Goal: Information Seeking & Learning: Learn about a topic

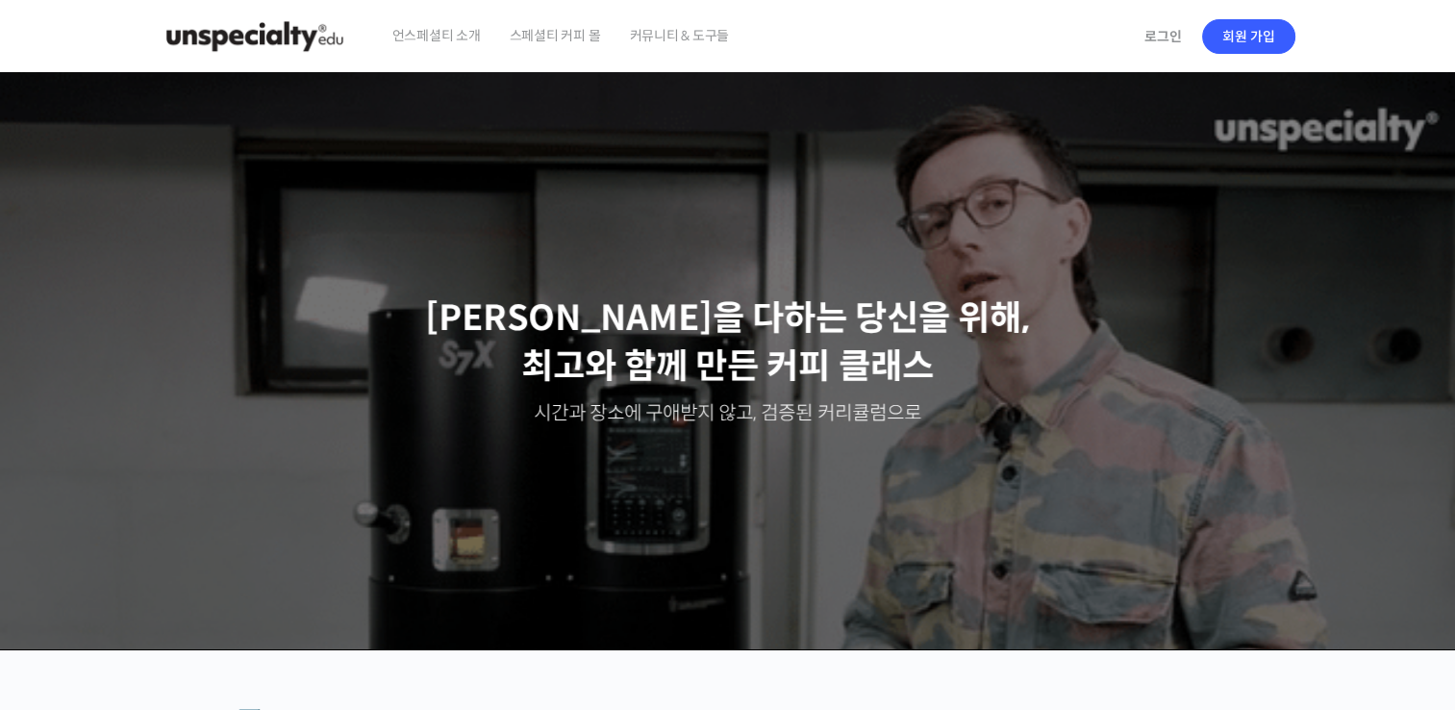
click at [426, 38] on span "언스페셜티 소개" at bounding box center [436, 35] width 88 height 73
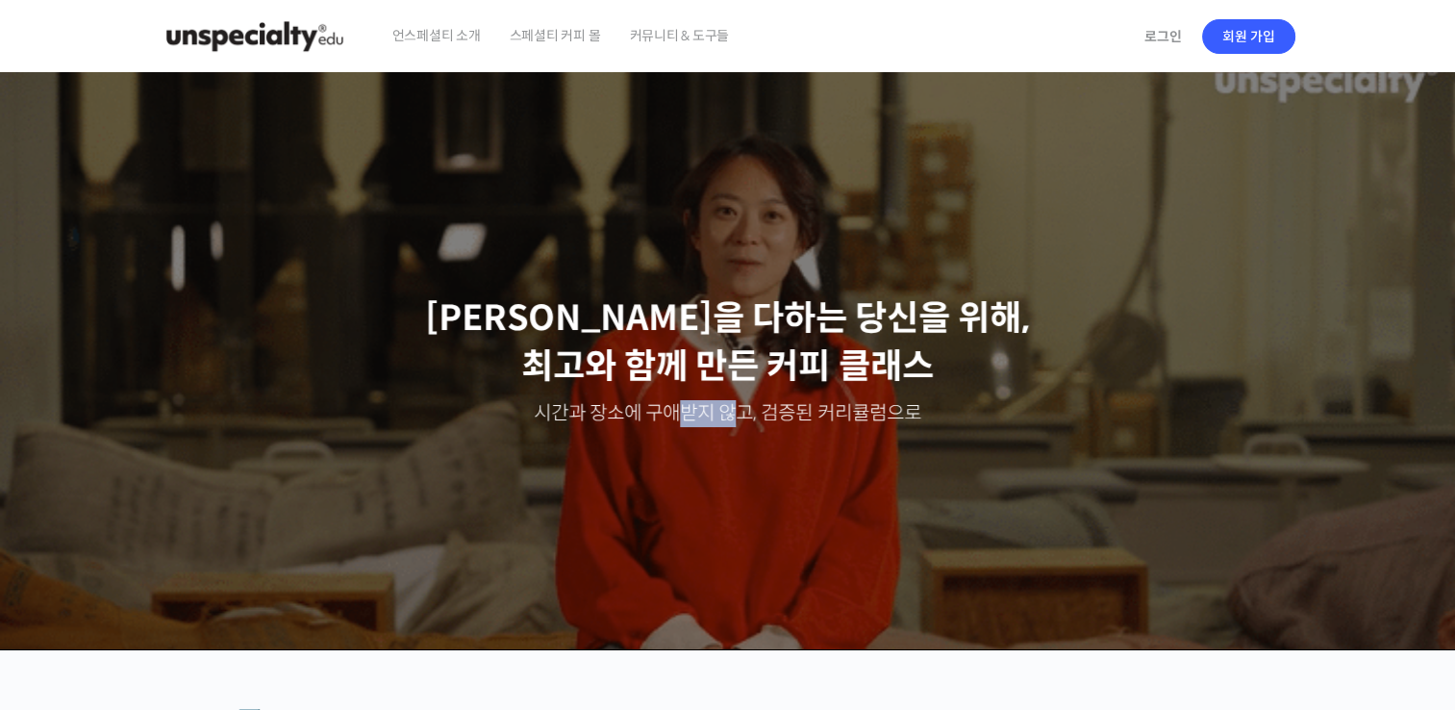
drag, startPoint x: 681, startPoint y: 419, endPoint x: 965, endPoint y: 419, distance: 283.7
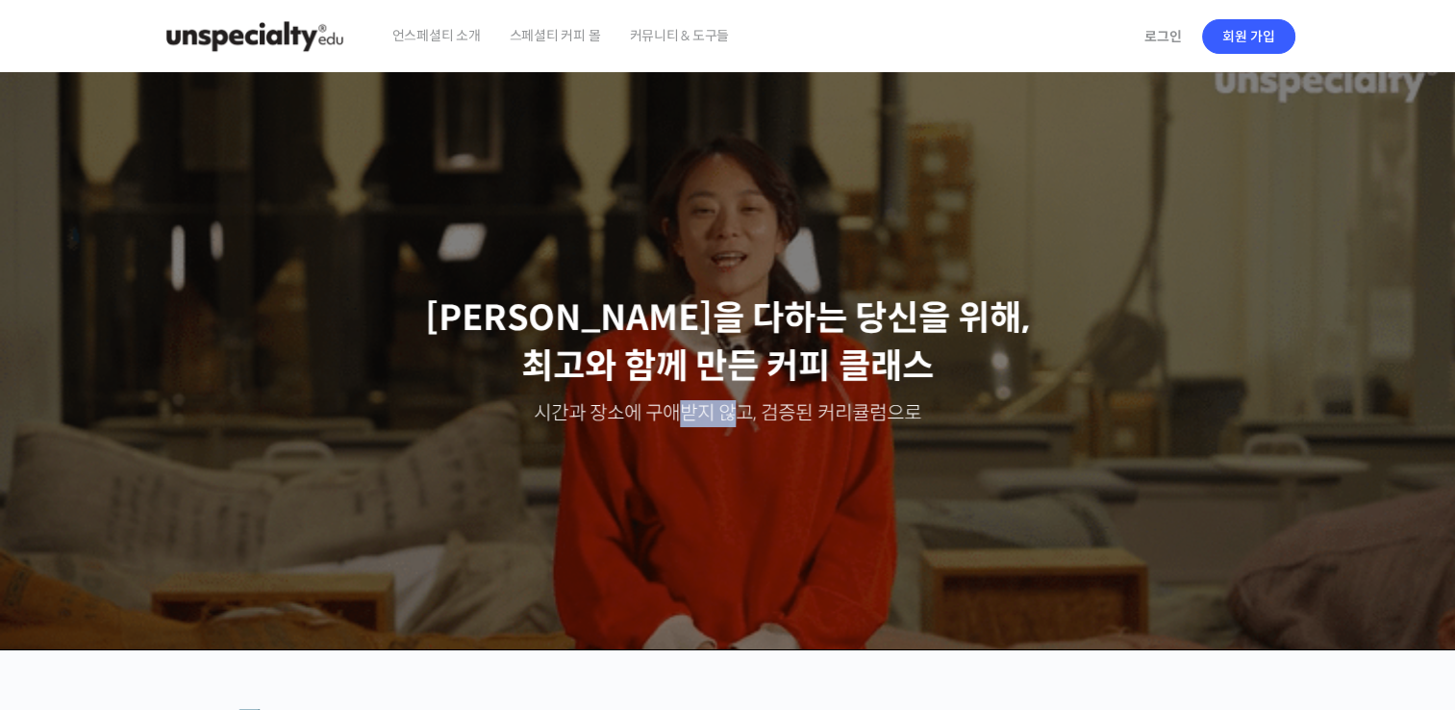
click at [962, 419] on p "시간과 장소에 구애받지 않고, 검증된 커리큘럼으로" at bounding box center [728, 413] width 1418 height 27
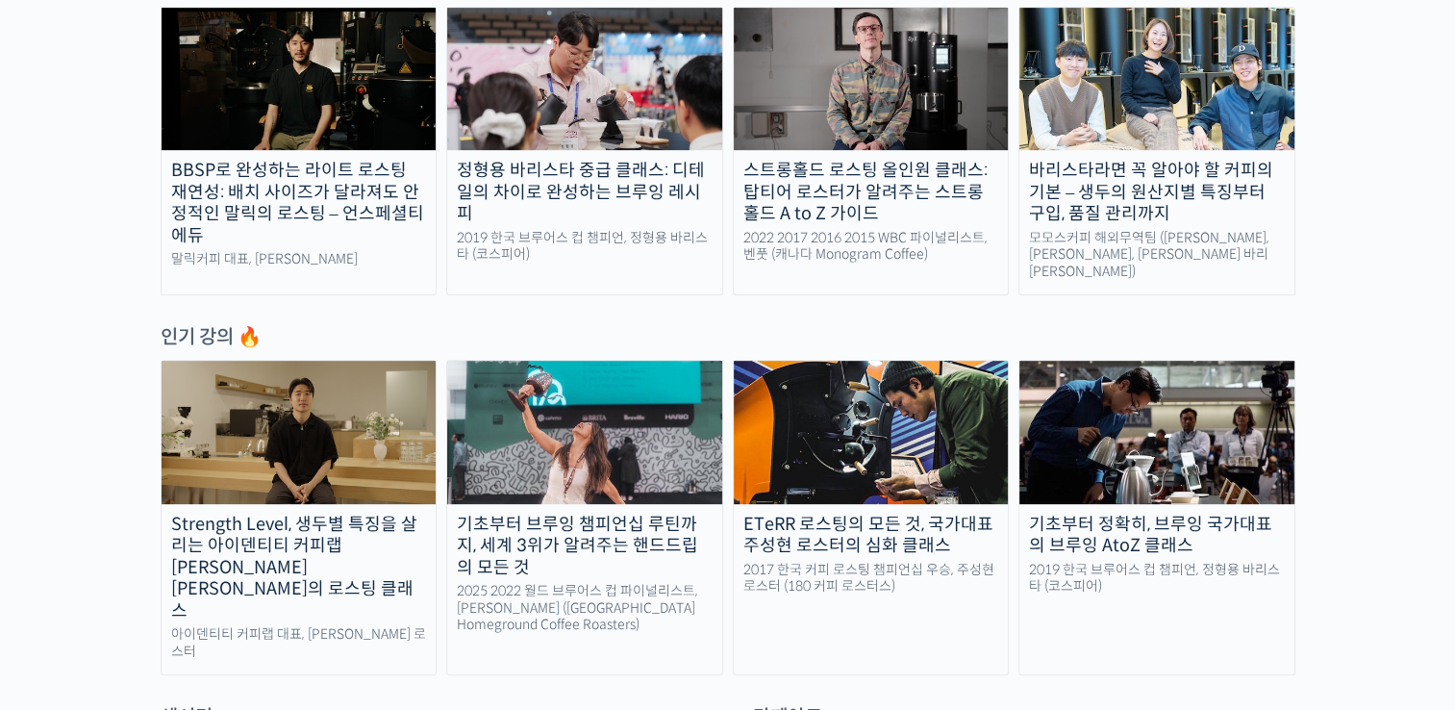
scroll to position [962, 0]
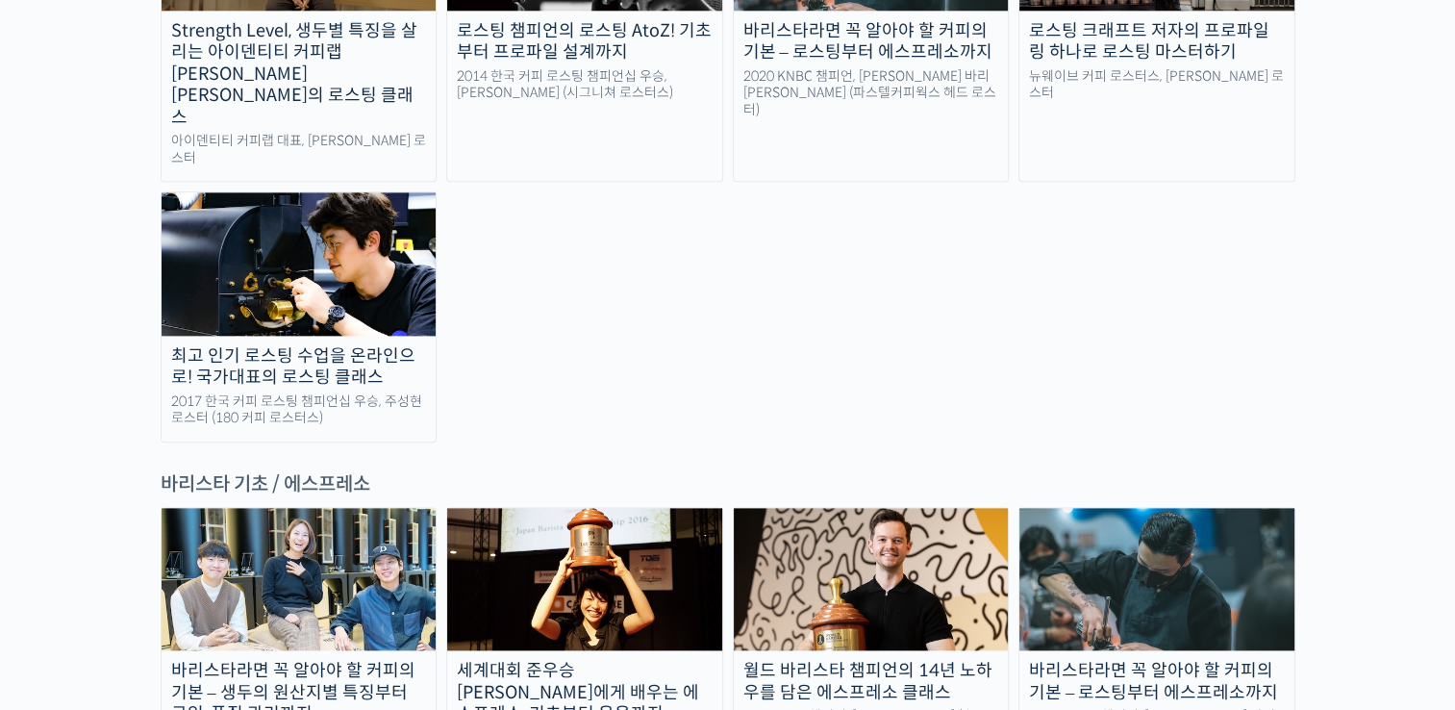
scroll to position [2404, 0]
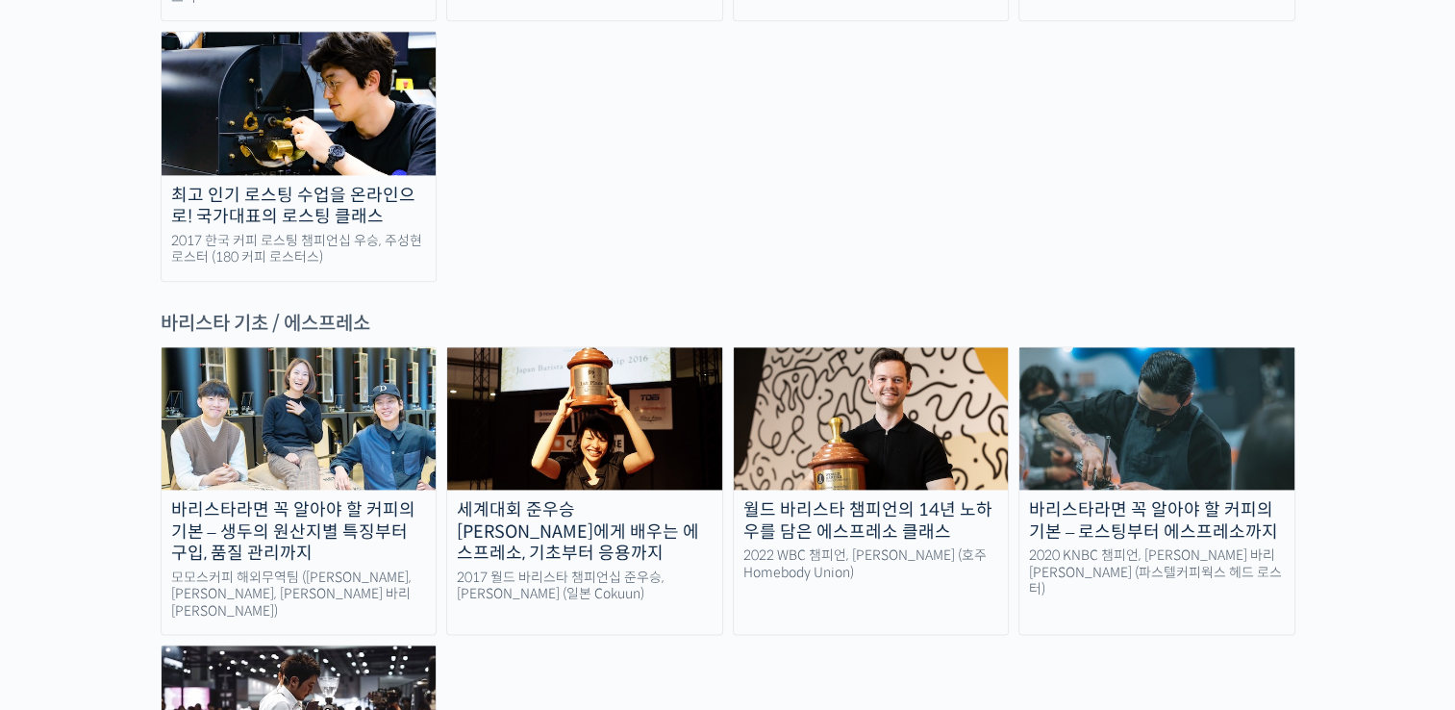
click at [310, 499] on div "바리스타라면 꼭 알아야 할 커피의 기본 – 생두의 원산지별 특징부터 구입, 품질 관리까지" at bounding box center [299, 531] width 275 height 65
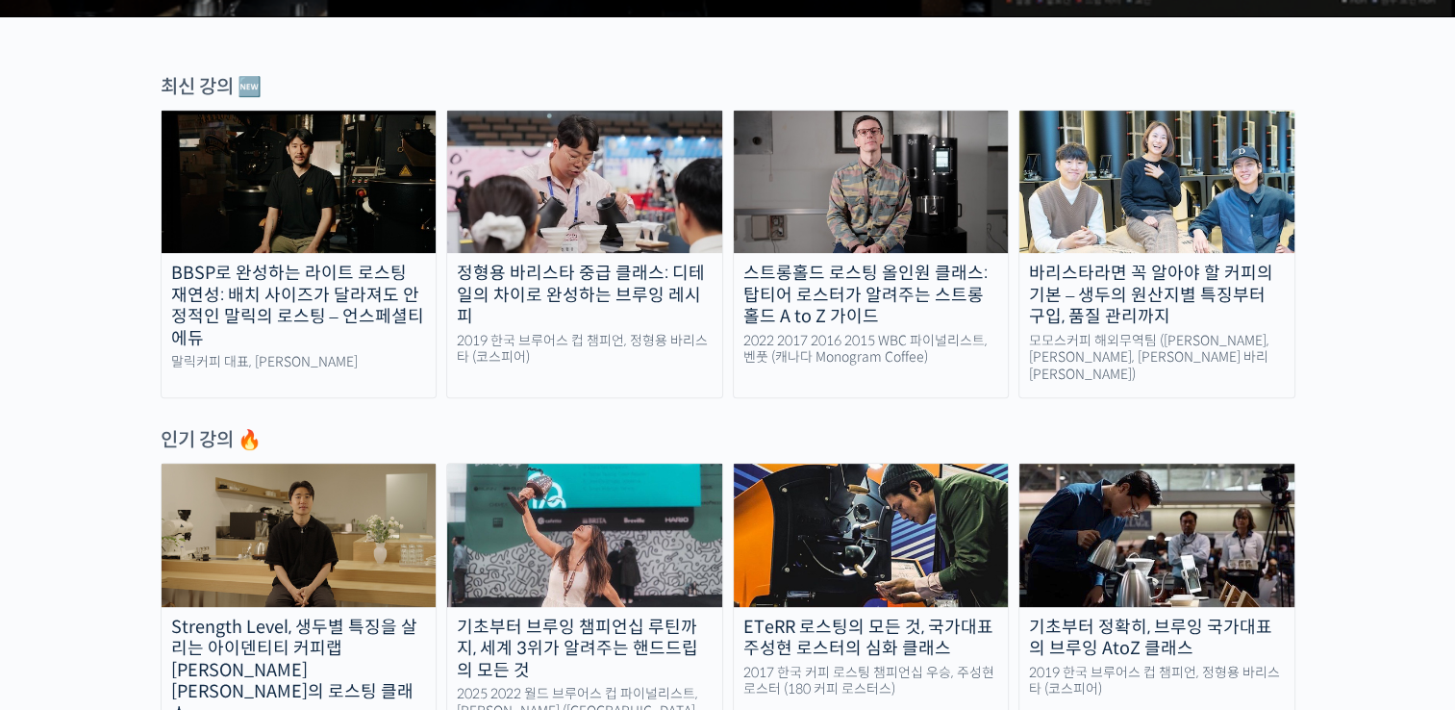
scroll to position [640, 0]
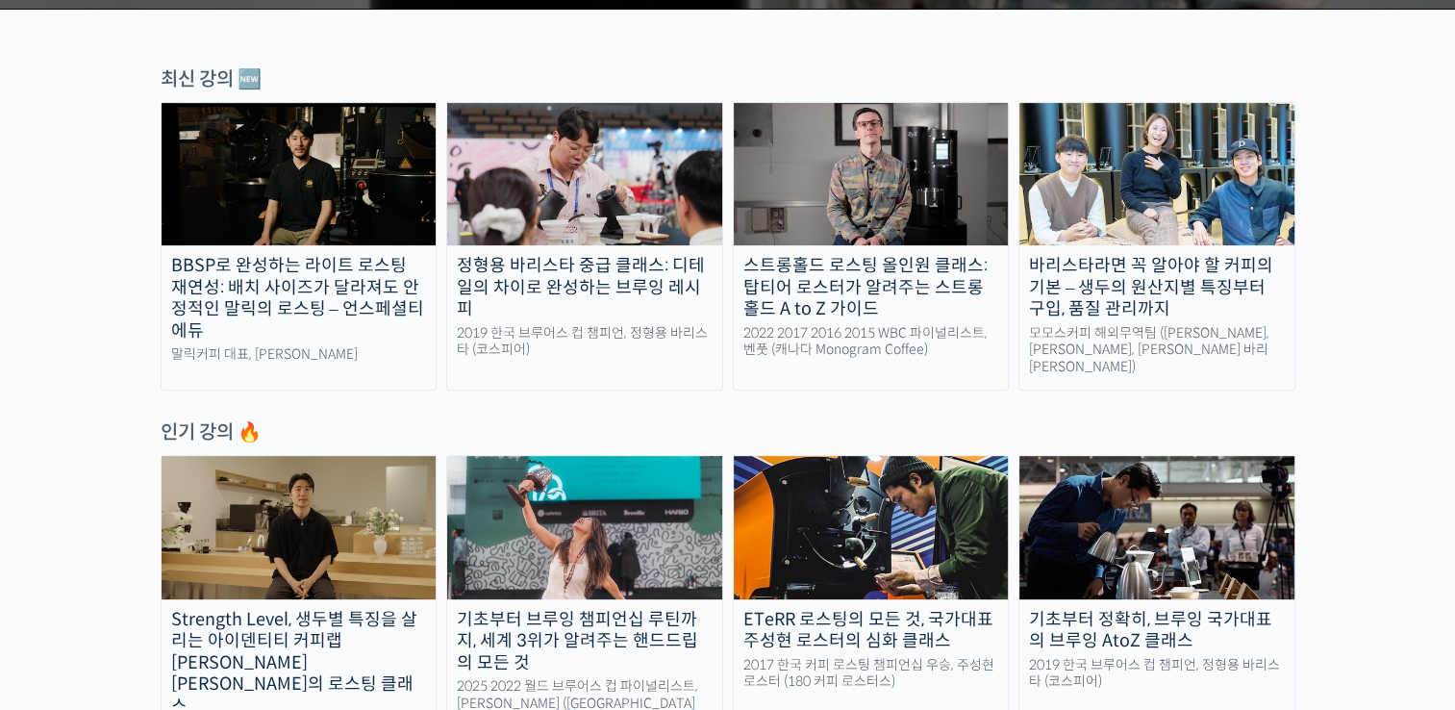
click at [573, 290] on div "정형용 바리스타 중급 클래스: 디테일의 차이로 완성하는 브루잉 레시피" at bounding box center [584, 287] width 275 height 65
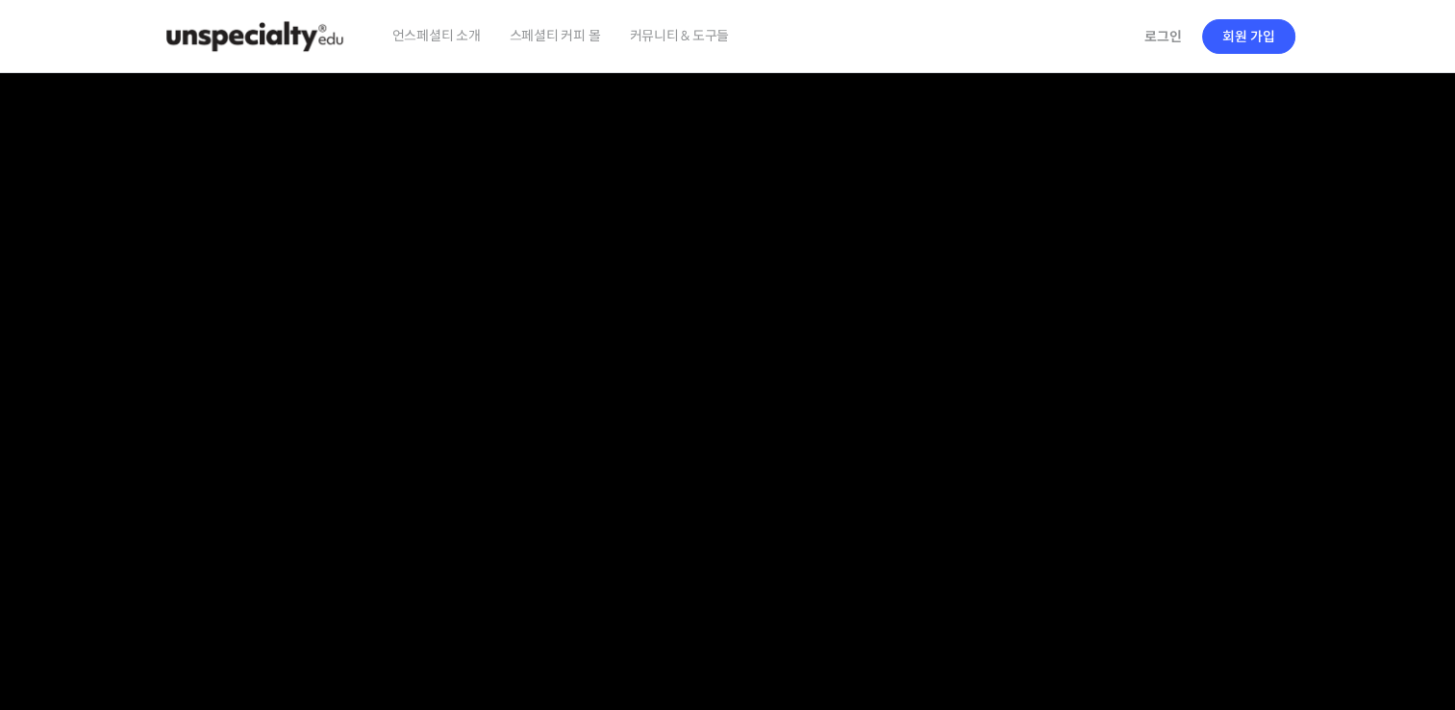
scroll to position [160, 0]
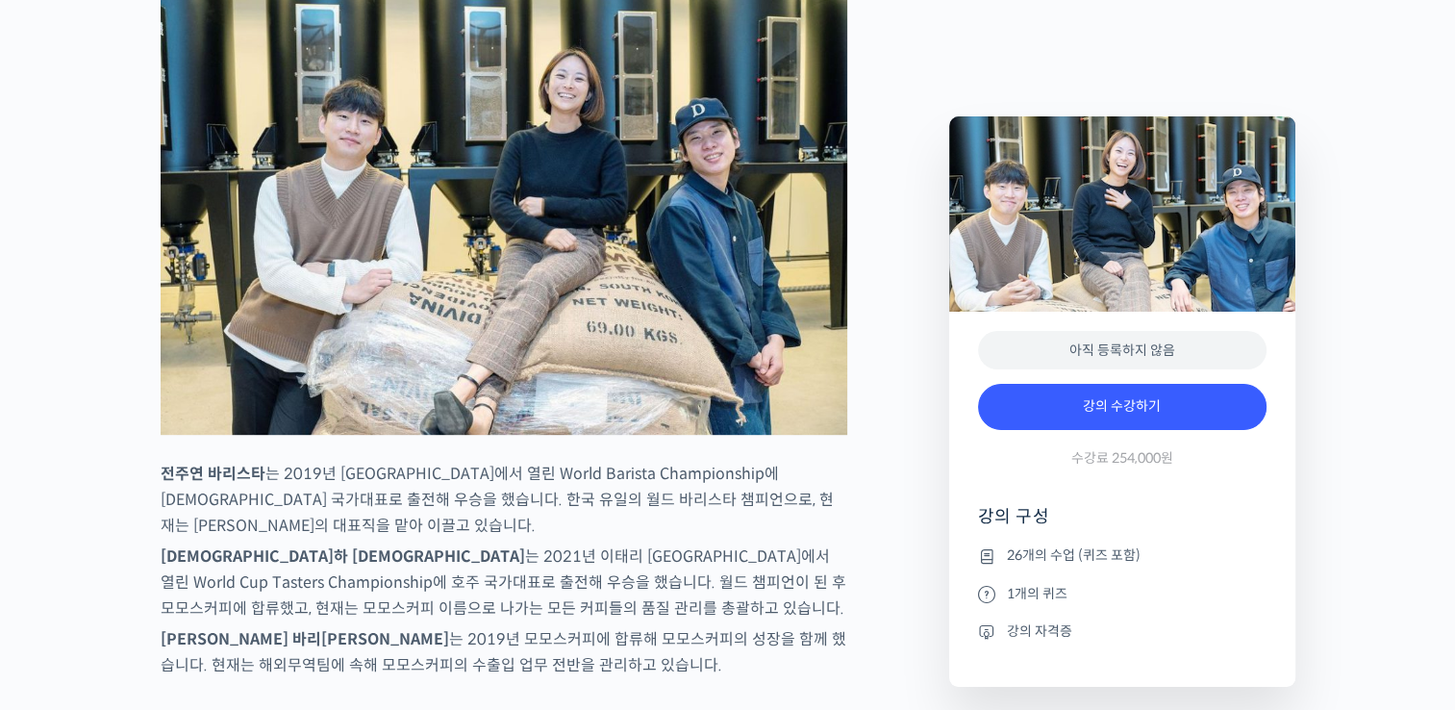
scroll to position [962, 0]
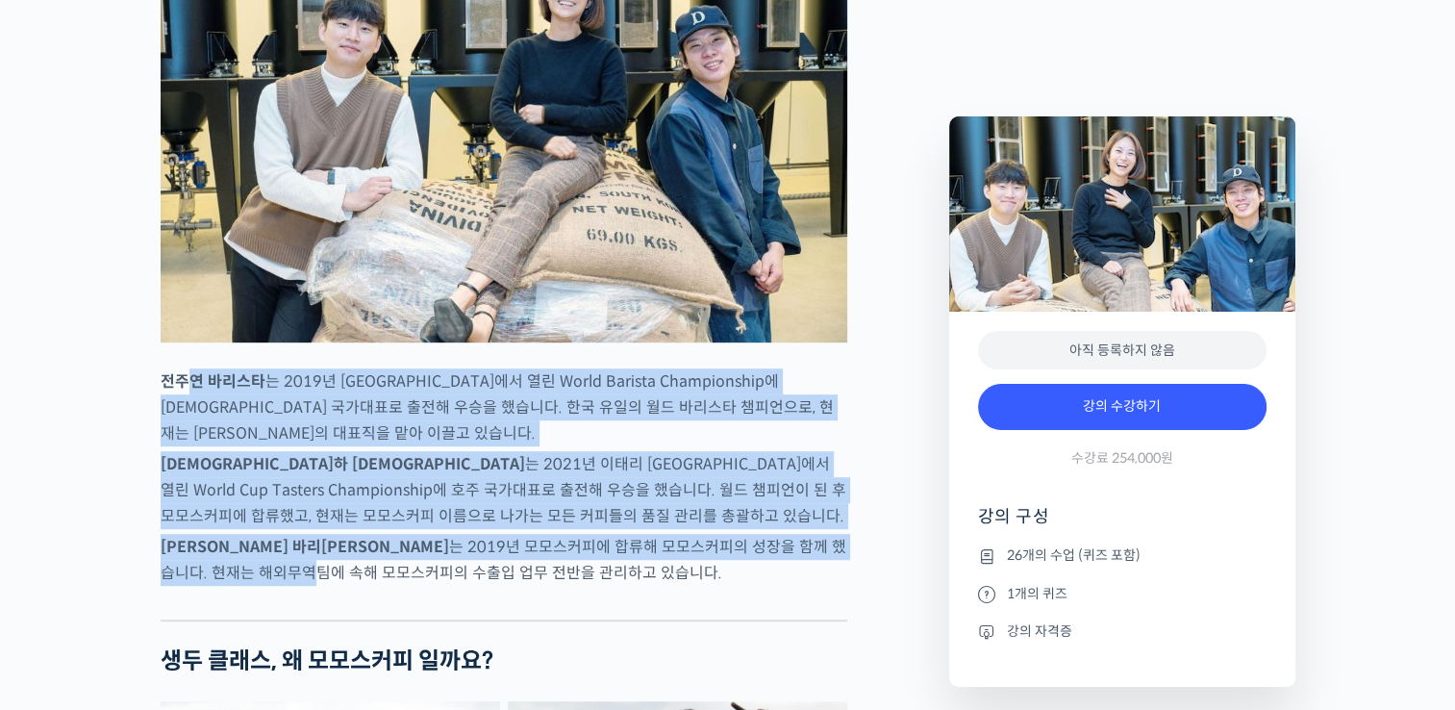
drag, startPoint x: 183, startPoint y: 440, endPoint x: 809, endPoint y: 621, distance: 651.9
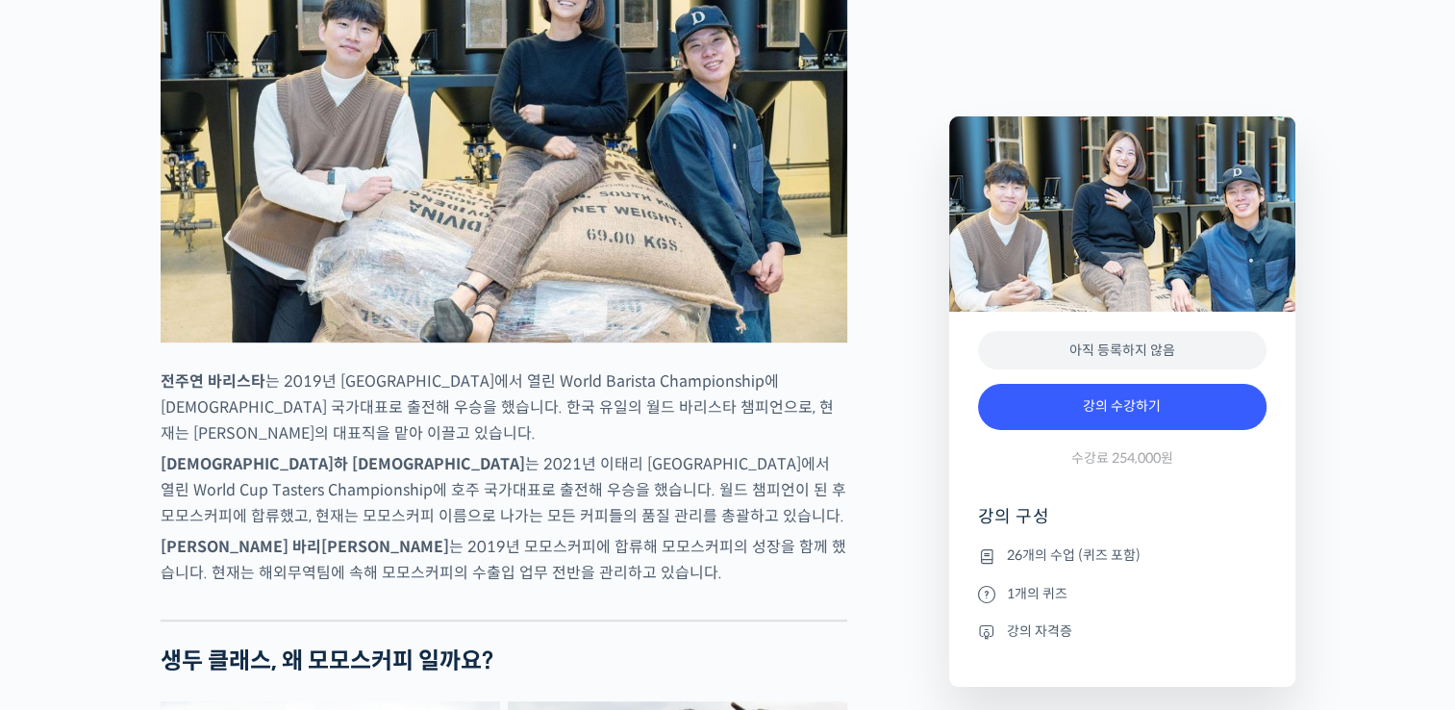
drag, startPoint x: 809, startPoint y: 621, endPoint x: 789, endPoint y: 673, distance: 55.7
click at [789, 619] on div at bounding box center [504, 604] width 687 height 29
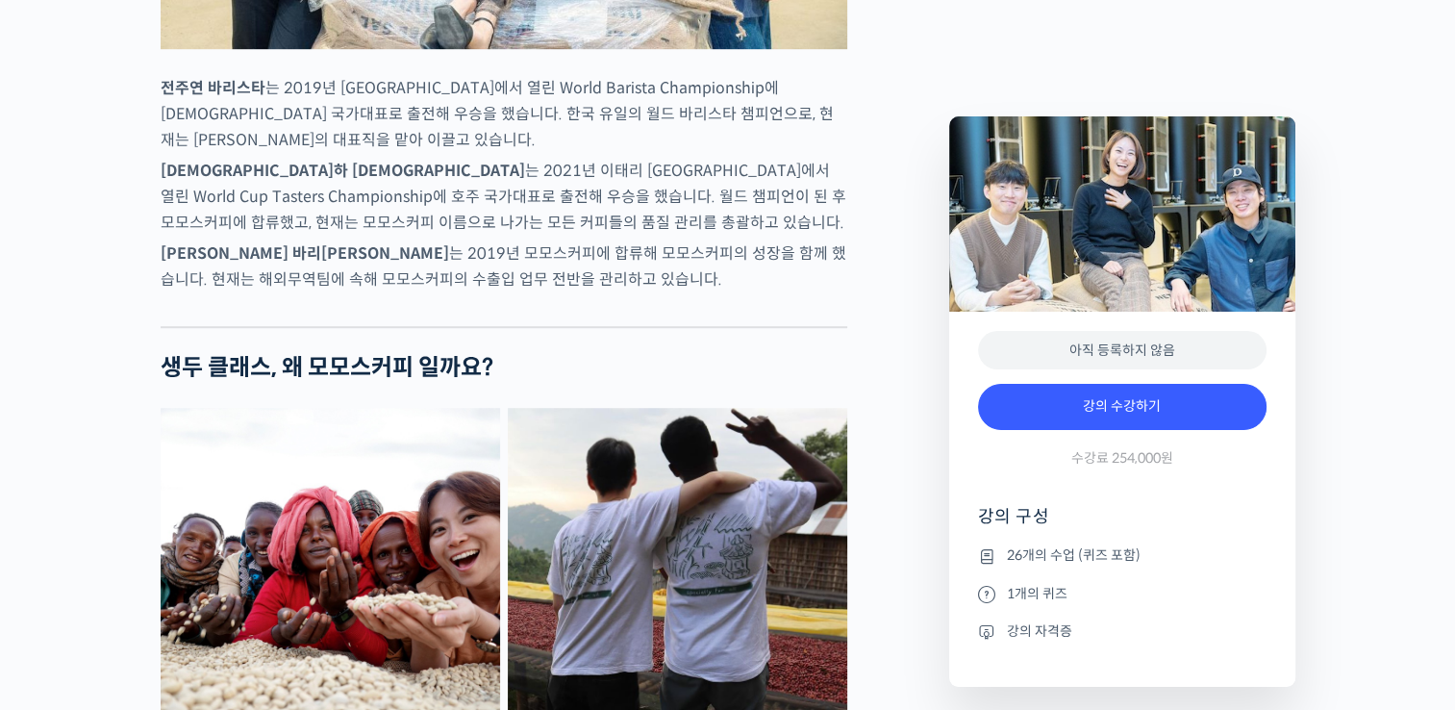
scroll to position [1282, 0]
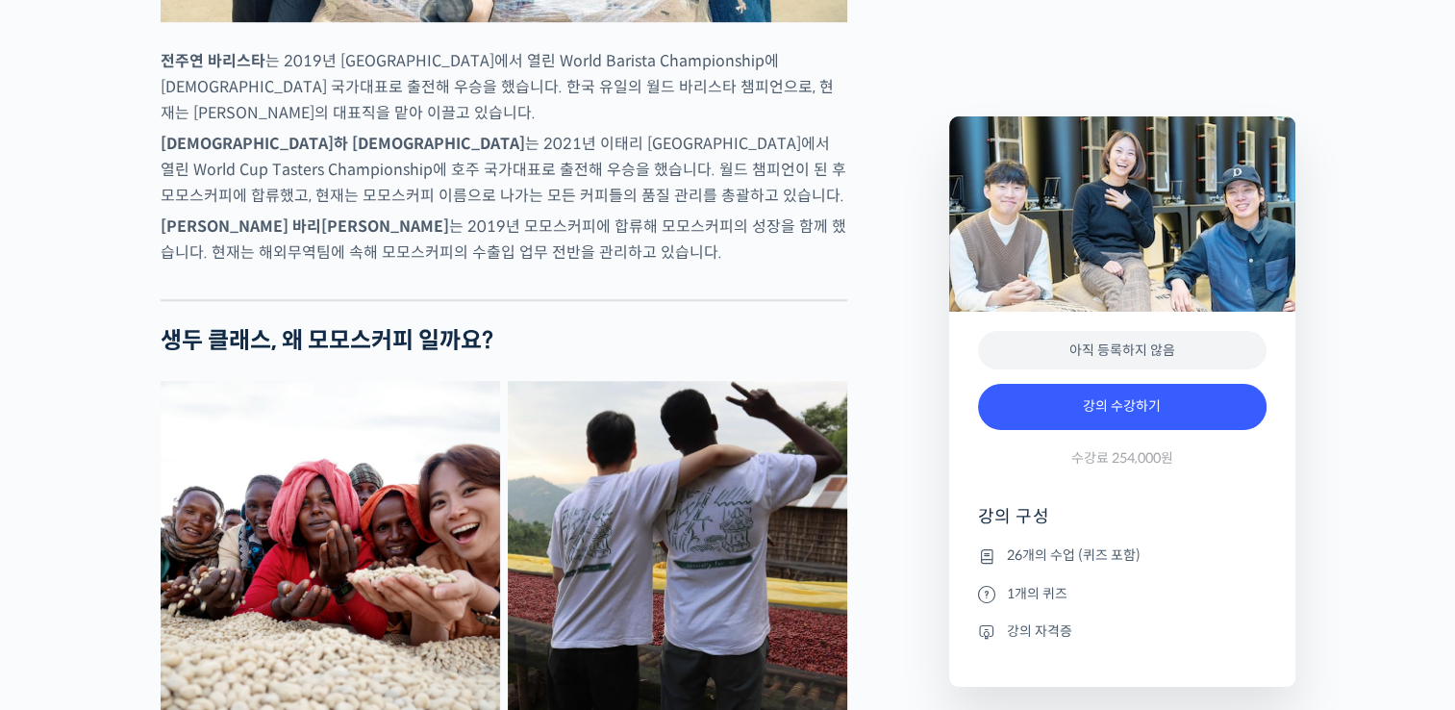
click at [1046, 594] on li "1개의 퀴즈" at bounding box center [1122, 593] width 289 height 23
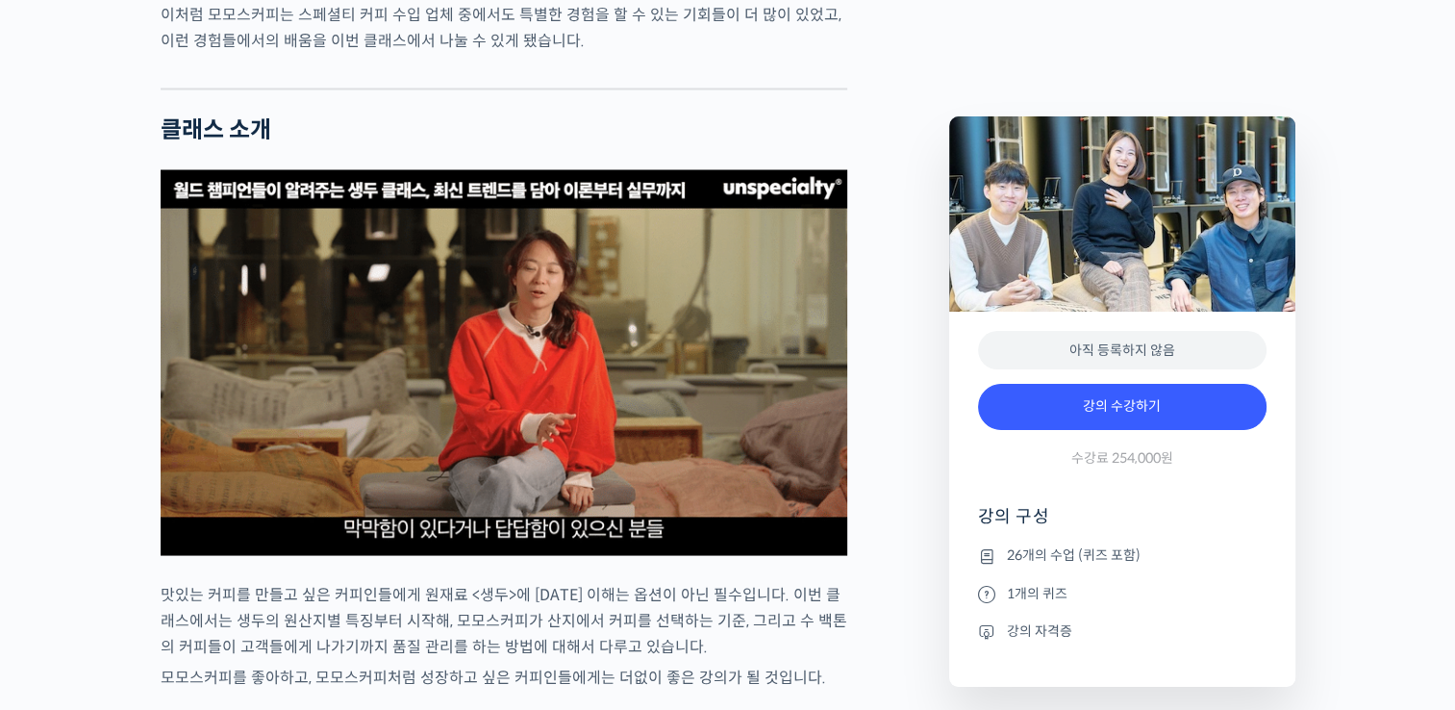
scroll to position [3686, 0]
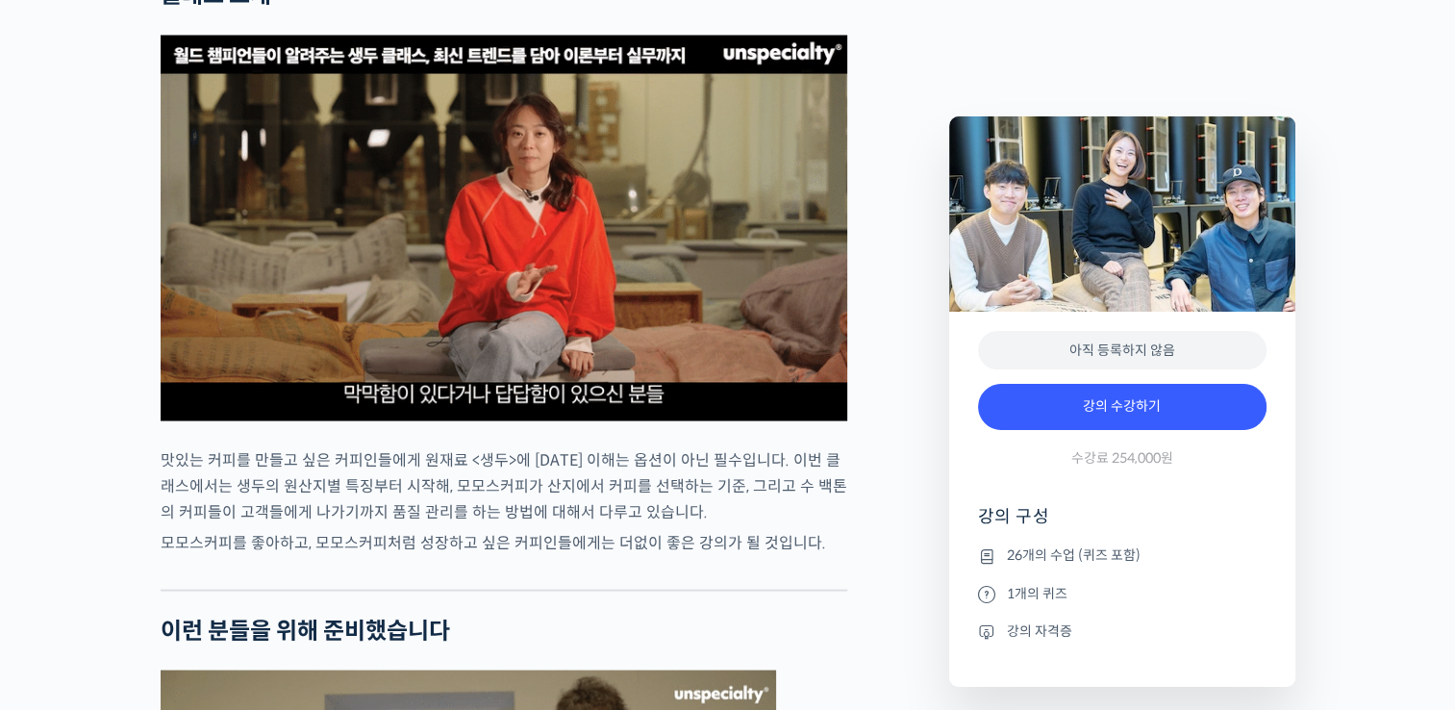
click at [489, 328] on img at bounding box center [504, 229] width 687 height 386
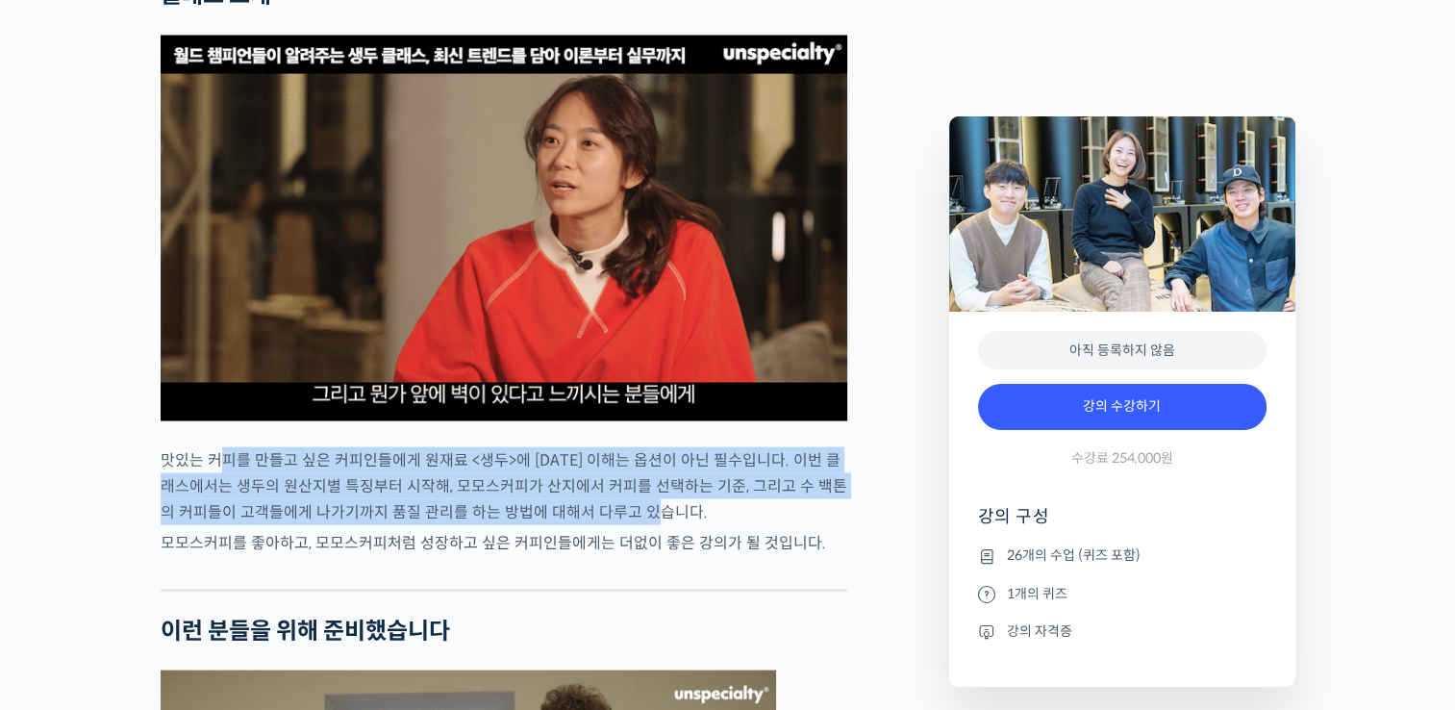
drag, startPoint x: 221, startPoint y: 494, endPoint x: 766, endPoint y: 578, distance: 550.7
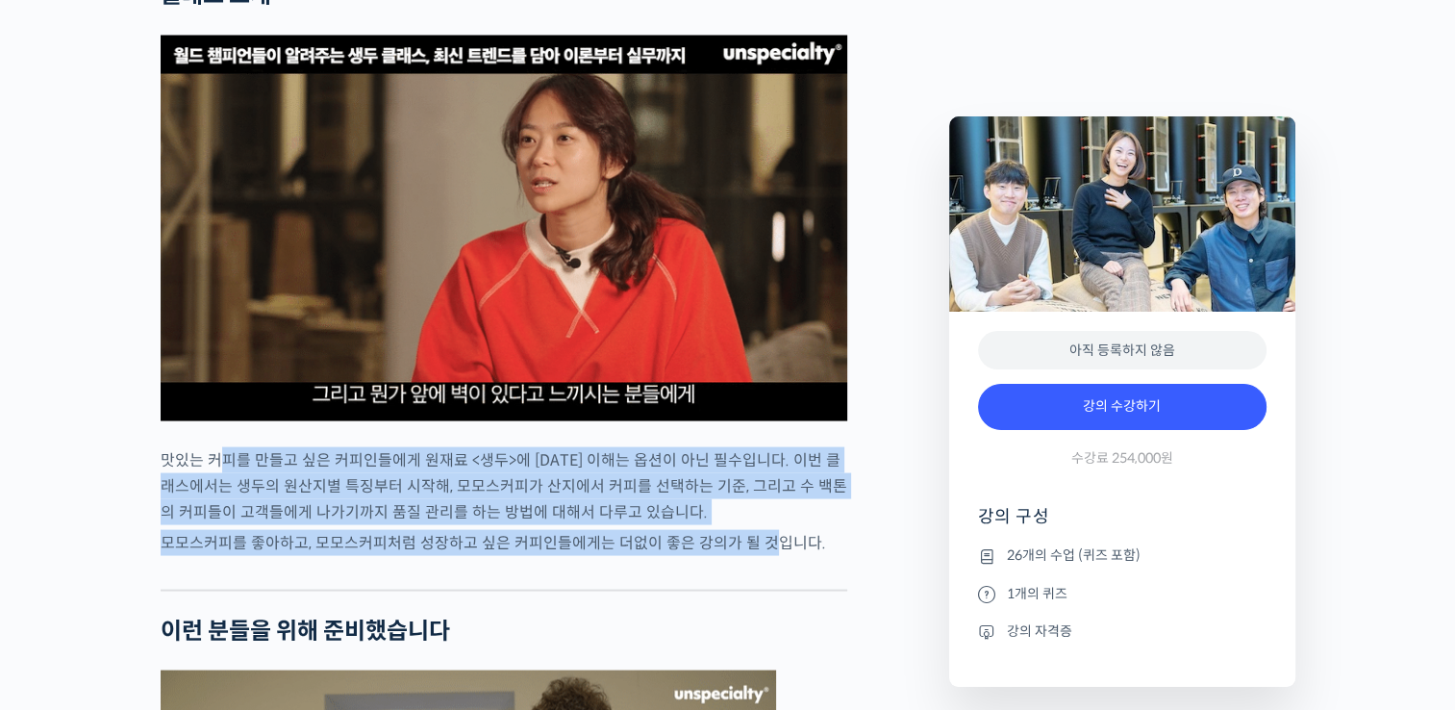
drag, startPoint x: 766, startPoint y: 578, endPoint x: 762, endPoint y: 595, distance: 17.7
click at [762, 556] on p "모모스커피를 좋아하고, 모모스커피처럼 성장하고 싶은 커피인들에게는 더없이 좋은 강의가 될 것입니다." at bounding box center [504, 543] width 687 height 26
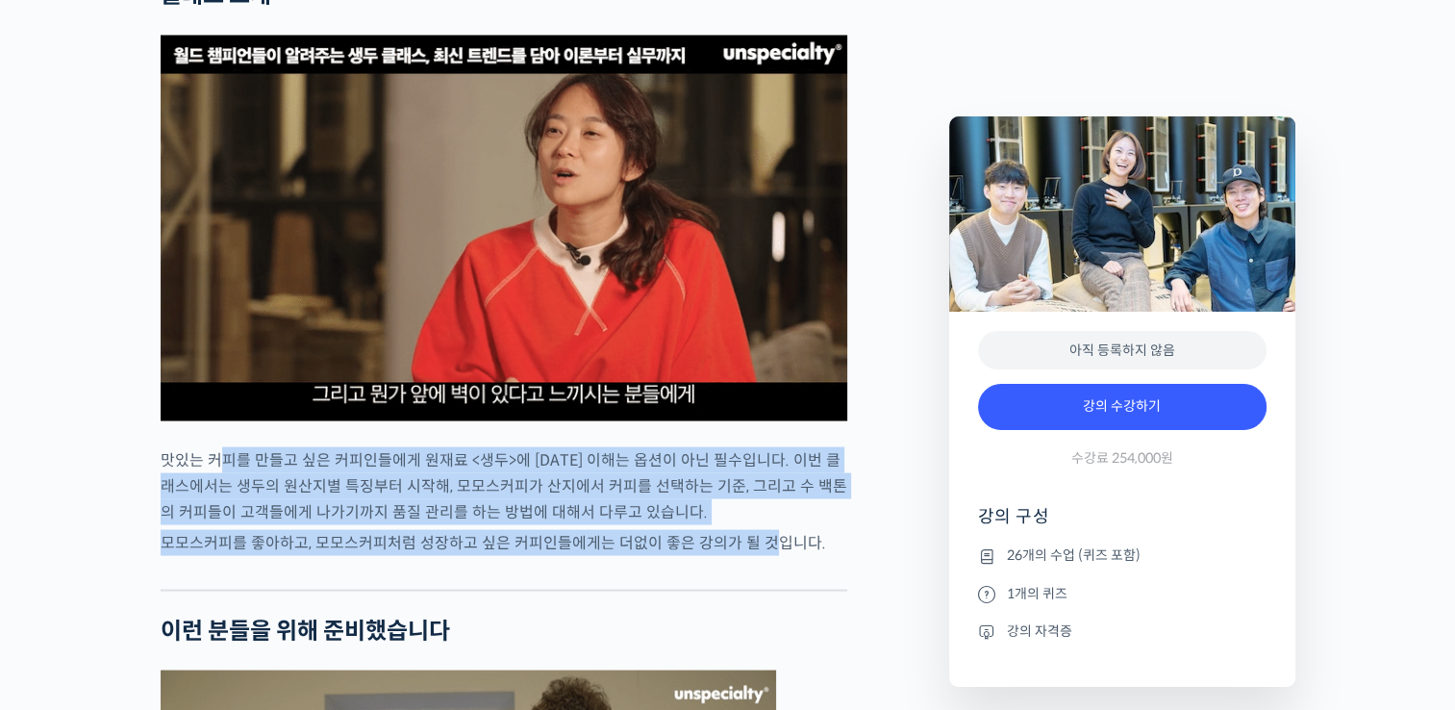
click at [759, 556] on p "모모스커피를 좋아하고, 모모스커피처럼 성장하고 싶은 커피인들에게는 더없이 좋은 강의가 될 것입니다." at bounding box center [504, 543] width 687 height 26
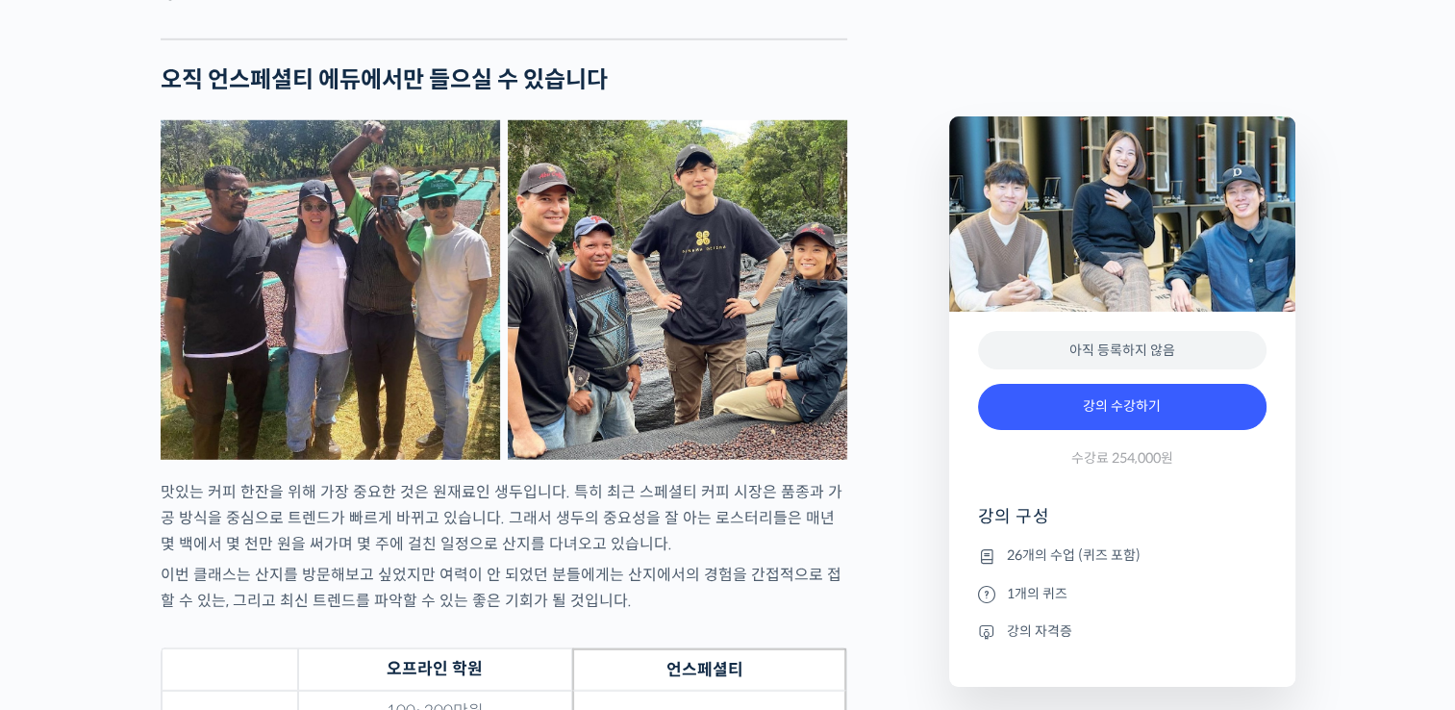
scroll to position [5610, 0]
